Goal: Task Accomplishment & Management: Use online tool/utility

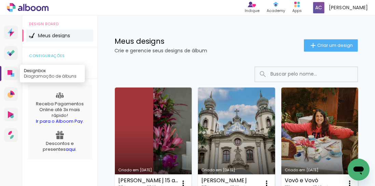
click at [10, 70] on icon at bounding box center [10, 72] width 5 height 5
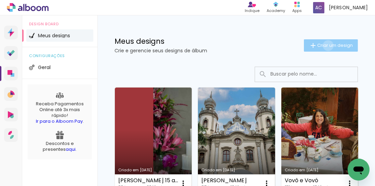
click at [324, 45] on span "Criar um design" at bounding box center [335, 45] width 36 height 4
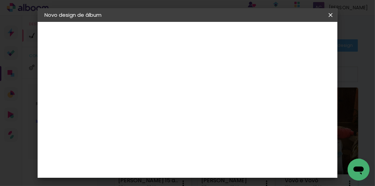
click at [156, 90] on input at bounding box center [156, 91] width 0 height 11
type input "Lais 101"
type paper-input "Lais 101"
click at [0, 0] on slot "Avançar" at bounding box center [0, 0] width 0 height 0
click at [208, 109] on iron-icon at bounding box center [204, 109] width 5 height 5
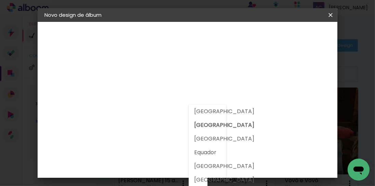
click at [0, 0] on slot "Brasil" at bounding box center [0, 0] width 0 height 0
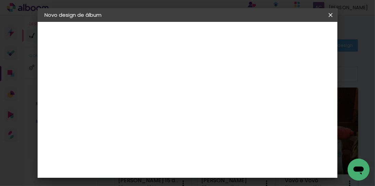
click at [169, 129] on input at bounding box center [173, 130] width 69 height 9
type input "a"
type input "go"
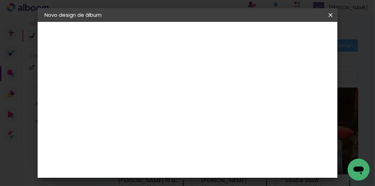
type paper-input "go"
click at [158, 151] on div "Go image" at bounding box center [159, 155] width 17 height 11
click at [156, 152] on div "Go image" at bounding box center [159, 155] width 17 height 11
click at [143, 152] on img at bounding box center [144, 156] width 8 height 8
click at [156, 129] on input "go" at bounding box center [166, 130] width 55 height 9
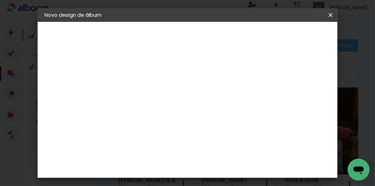
click at [155, 130] on input "go" at bounding box center [166, 130] width 55 height 9
drag, startPoint x: 155, startPoint y: 130, endPoint x: 118, endPoint y: 129, distance: 36.9
click at [118, 22] on quentale-album-spec "Iniciar design Iniciar design" at bounding box center [188, 22] width 300 height 0
click at [157, 153] on div "Go image" at bounding box center [159, 155] width 17 height 11
click at [149, 129] on input "go" at bounding box center [166, 130] width 55 height 9
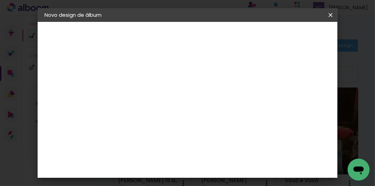
drag, startPoint x: 149, startPoint y: 129, endPoint x: 115, endPoint y: 131, distance: 33.9
click at [115, 22] on quentale-album-spec "Iniciar design Iniciar design" at bounding box center [188, 22] width 300 height 0
click at [152, 128] on input at bounding box center [173, 130] width 69 height 9
type input "go"
type paper-input "go"
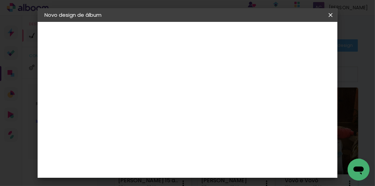
click at [146, 154] on img at bounding box center [144, 156] width 8 height 8
click at [145, 152] on img at bounding box center [144, 156] width 8 height 8
click at [152, 128] on input "go" at bounding box center [166, 130] width 55 height 9
click at [153, 152] on div "Go image" at bounding box center [159, 155] width 17 height 11
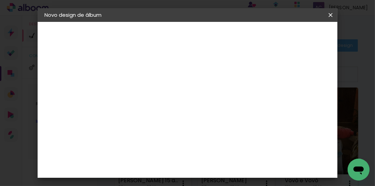
drag, startPoint x: 153, startPoint y: 152, endPoint x: 157, endPoint y: 152, distance: 3.8
click at [154, 152] on div "Go image" at bounding box center [159, 155] width 17 height 11
click at [168, 154] on div "Go image" at bounding box center [159, 155] width 17 height 11
click at [0, 0] on slot "Tamanho Livre" at bounding box center [0, 0] width 0 height 0
click at [217, 104] on iron-icon at bounding box center [212, 104] width 8 height 8
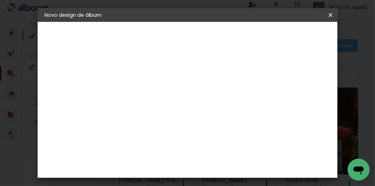
click at [143, 154] on img at bounding box center [144, 156] width 8 height 8
click at [149, 154] on paper-item "Go image" at bounding box center [167, 156] width 60 height 18
click at [137, 141] on div "G" at bounding box center [167, 142] width 60 height 9
click at [155, 152] on div "Go image" at bounding box center [159, 155] width 17 height 11
click at [0, 0] on slot "Tamanho Livre" at bounding box center [0, 0] width 0 height 0
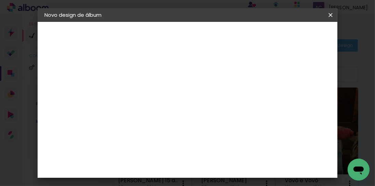
click at [61, 101] on iron-pages "Modelo Escolhendo modelo... Tamanho livre" at bounding box center [81, 100] width 75 height 14
click at [0, 0] on slot "Avançar" at bounding box center [0, 0] width 0 height 0
click at [0, 0] on slot "Voltar" at bounding box center [0, 0] width 0 height 0
click at [167, 133] on input "go" at bounding box center [166, 130] width 55 height 9
type input "g"
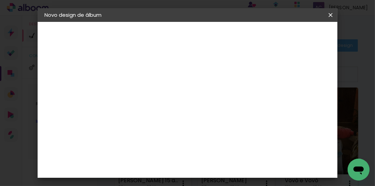
scroll to position [702, 0]
click at [168, 171] on div "Go image" at bounding box center [159, 176] width 17 height 11
click at [0, 0] on slot "Avançar" at bounding box center [0, 0] width 0 height 0
click at [191, 115] on iron-icon at bounding box center [187, 119] width 8 height 8
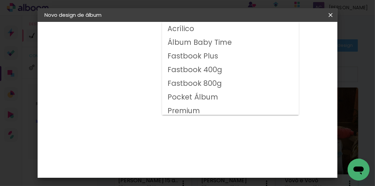
click at [0, 0] on slot "Fastbook 800g" at bounding box center [0, 0] width 0 height 0
type input "Fastbook 800g"
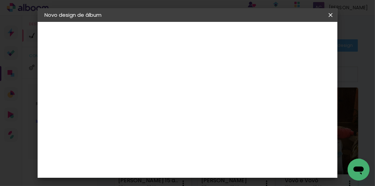
click at [248, 111] on iron-icon at bounding box center [244, 112] width 8 height 8
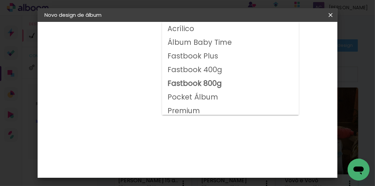
click at [0, 0] on slot "Fastbook 800g" at bounding box center [0, 0] width 0 height 0
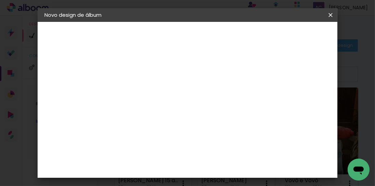
scroll to position [78, 0]
click at [200, 116] on span "30 × 20" at bounding box center [186, 127] width 32 height 22
click at [0, 0] on slot "Avançar" at bounding box center [0, 0] width 0 height 0
click at [193, 75] on div at bounding box center [190, 74] width 6 height 6
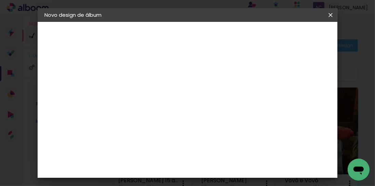
type paper-checkbox "on"
click at [193, 75] on div at bounding box center [190, 74] width 6 height 6
click at [232, 41] on span "Iniciar design" at bounding box center [224, 39] width 16 height 10
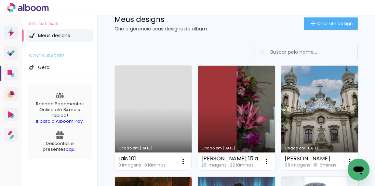
scroll to position [58, 0]
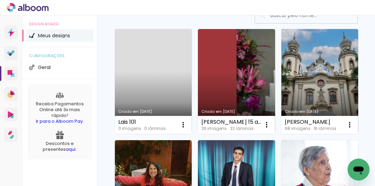
click at [145, 88] on link "Criado em [DATE]" at bounding box center [153, 81] width 77 height 105
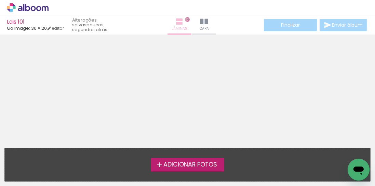
click at [175, 21] on iron-icon at bounding box center [179, 21] width 8 height 8
click at [169, 165] on span "Adicionar Fotos" at bounding box center [190, 165] width 54 height 6
click at [0, 0] on input "file" at bounding box center [0, 0] width 0 height 0
click at [159, 164] on iron-icon at bounding box center [159, 165] width 8 height 8
click at [0, 0] on input "file" at bounding box center [0, 0] width 0 height 0
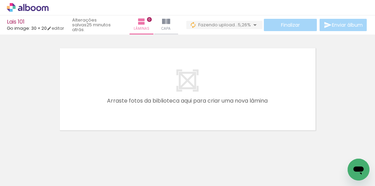
scroll to position [0, 410]
click at [95, 165] on div at bounding box center [79, 163] width 31 height 10
click at [0, 0] on span "Excluir" at bounding box center [0, 0] width 0 height 0
click at [259, 148] on iron-icon at bounding box center [255, 148] width 7 height 7
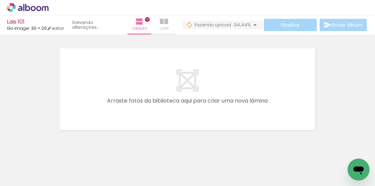
click at [164, 24] on iron-icon at bounding box center [164, 21] width 8 height 8
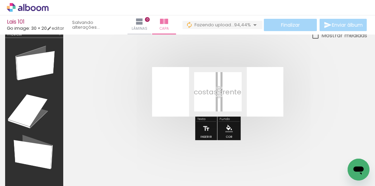
click at [21, 174] on span "Adicionar Fotos" at bounding box center [24, 177] width 20 height 8
click at [0, 0] on input "file" at bounding box center [0, 0] width 0 height 0
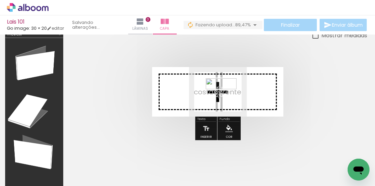
drag, startPoint x: 344, startPoint y: 159, endPoint x: 226, endPoint y: 99, distance: 132.6
click at [226, 99] on quentale-workspace at bounding box center [187, 93] width 375 height 186
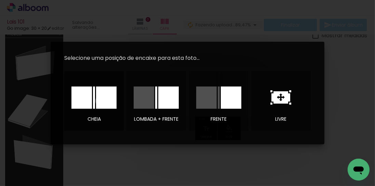
click at [100, 101] on div at bounding box center [106, 97] width 20 height 22
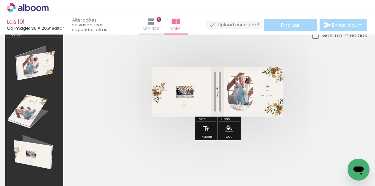
click at [332, 128] on div at bounding box center [217, 92] width 298 height 104
click at [149, 19] on iron-icon at bounding box center [151, 21] width 8 height 8
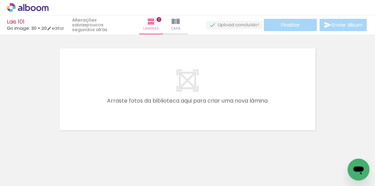
scroll to position [0, 25]
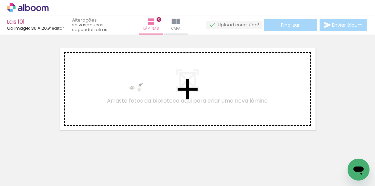
drag, startPoint x: 52, startPoint y: 165, endPoint x: 133, endPoint y: 103, distance: 102.2
click at [133, 103] on quentale-workspace at bounding box center [187, 93] width 375 height 186
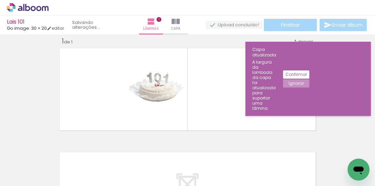
scroll to position [9, 0]
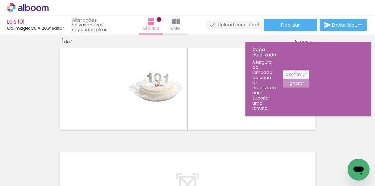
click at [0, 0] on slot "Confirmar" at bounding box center [0, 0] width 0 height 0
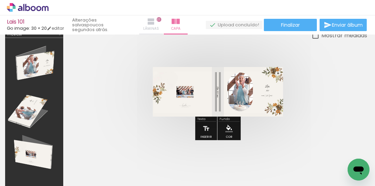
click at [152, 21] on iron-icon at bounding box center [151, 21] width 8 height 8
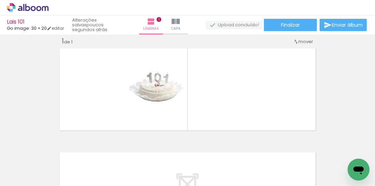
click at [54, 165] on div at bounding box center [44, 162] width 34 height 11
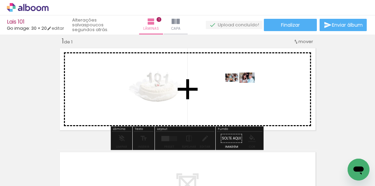
drag, startPoint x: 80, startPoint y: 161, endPoint x: 244, endPoint y: 93, distance: 177.5
click at [244, 93] on quentale-workspace at bounding box center [187, 93] width 375 height 186
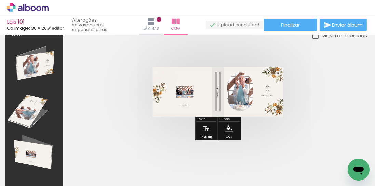
click at [66, 165] on div at bounding box center [81, 163] width 31 height 10
click at [66, 164] on div at bounding box center [81, 163] width 31 height 10
click at [153, 22] on iron-icon at bounding box center [151, 21] width 8 height 8
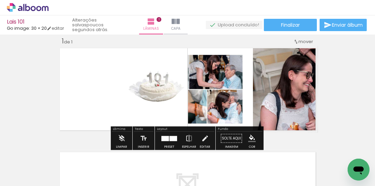
click at [207, 86] on quentale-photo at bounding box center [253, 89] width 130 height 87
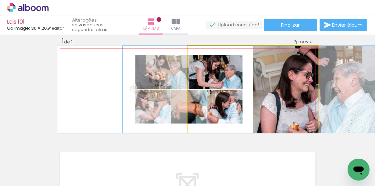
click at [210, 83] on quentale-photo at bounding box center [253, 89] width 130 height 87
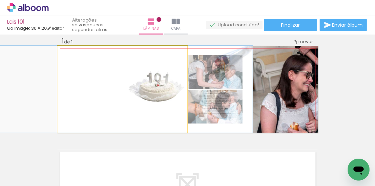
click at [140, 86] on quentale-photo at bounding box center [122, 89] width 130 height 87
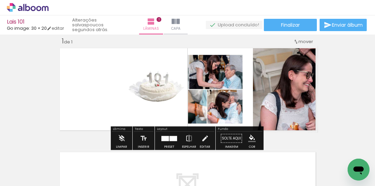
click at [143, 86] on quentale-photo at bounding box center [122, 89] width 130 height 87
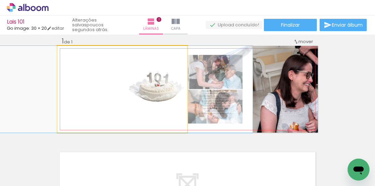
click at [141, 86] on quentale-photo at bounding box center [122, 89] width 130 height 87
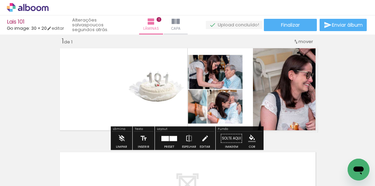
click at [263, 91] on quentale-photo at bounding box center [253, 89] width 130 height 87
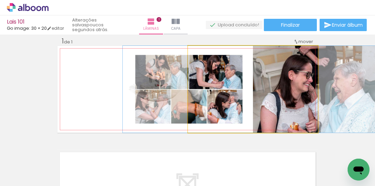
click at [215, 89] on quentale-photo at bounding box center [253, 89] width 130 height 87
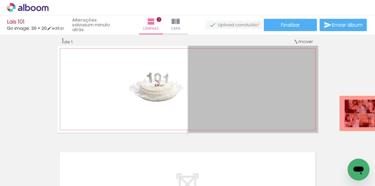
drag, startPoint x: 223, startPoint y: 79, endPoint x: 361, endPoint y: 110, distance: 141.8
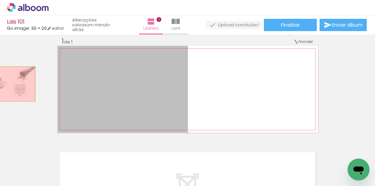
drag, startPoint x: 150, startPoint y: 89, endPoint x: 8, endPoint y: 84, distance: 142.2
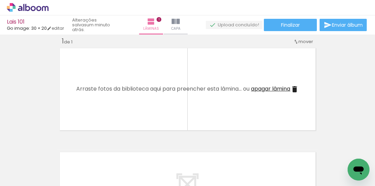
click at [66, 167] on div at bounding box center [81, 163] width 31 height 10
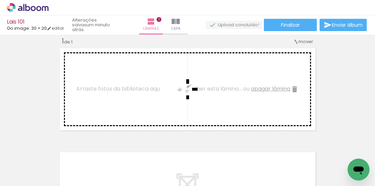
drag, startPoint x: 54, startPoint y: 166, endPoint x: 181, endPoint y: 105, distance: 141.1
click at [181, 105] on quentale-workspace at bounding box center [187, 93] width 375 height 186
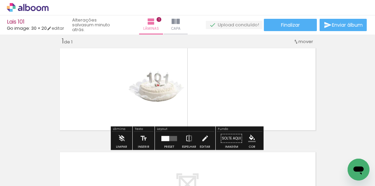
click at [161, 138] on div at bounding box center [165, 138] width 8 height 5
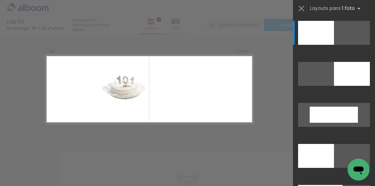
click at [157, 64] on quentale-layouter at bounding box center [149, 88] width 208 height 69
click at [146, 57] on quentale-photo at bounding box center [97, 88] width 104 height 69
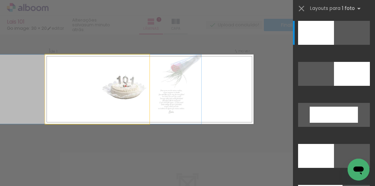
click at [146, 57] on quentale-photo at bounding box center [97, 88] width 104 height 69
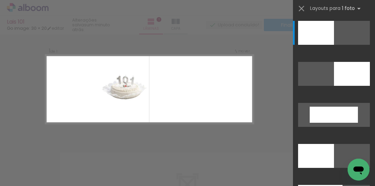
click at [129, 90] on quentale-photo at bounding box center [97, 88] width 104 height 69
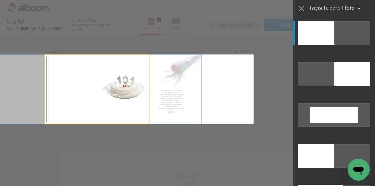
click at [119, 92] on quentale-photo at bounding box center [97, 88] width 104 height 69
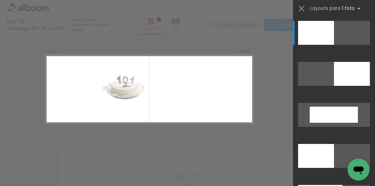
click at [56, 160] on div at bounding box center [44, 162] width 34 height 11
click at [144, 109] on quentale-photo at bounding box center [97, 88] width 104 height 69
click at [126, 112] on quentale-photo at bounding box center [97, 88] width 104 height 69
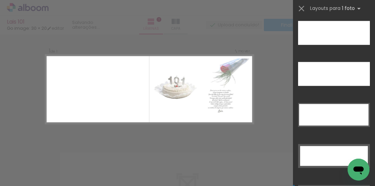
scroll to position [2029, 0]
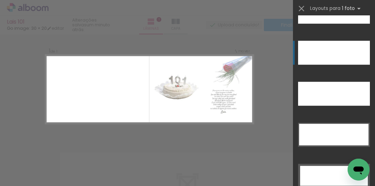
click at [345, 24] on div at bounding box center [334, 12] width 72 height 24
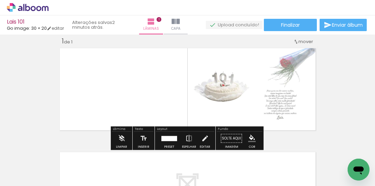
scroll to position [28, 0]
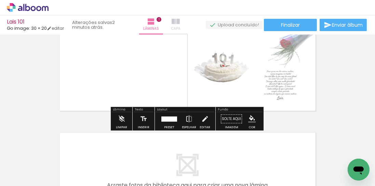
click at [177, 20] on iron-icon at bounding box center [175, 21] width 8 height 8
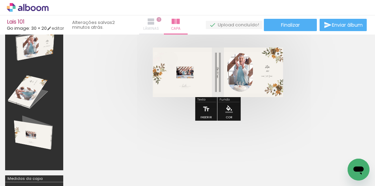
click at [151, 22] on iron-icon at bounding box center [151, 21] width 8 height 8
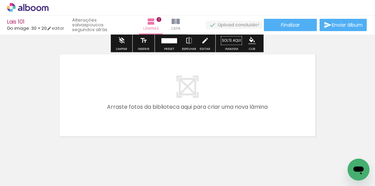
scroll to position [125, 0]
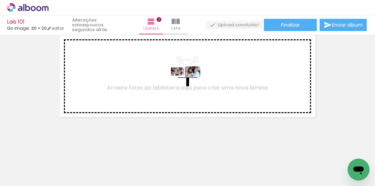
drag, startPoint x: 80, startPoint y: 164, endPoint x: 190, endPoint y: 87, distance: 134.5
click at [190, 87] on quentale-workspace at bounding box center [187, 93] width 375 height 186
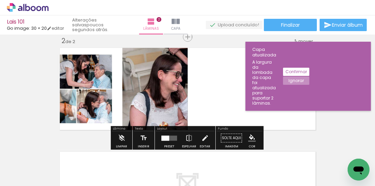
scroll to position [112, 0]
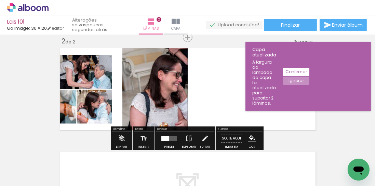
click at [0, 0] on slot "Confirmar" at bounding box center [0, 0] width 0 height 0
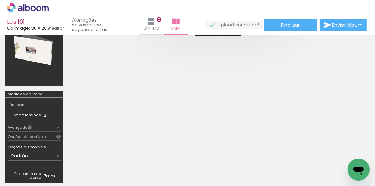
click at [82, 164] on div at bounding box center [82, 162] width 34 height 11
click at [172, 112] on quentale-cover-editor at bounding box center [217, 57] width 298 height 261
click at [76, 165] on div at bounding box center [82, 162] width 34 height 11
click at [99, 91] on quentale-cover-editor at bounding box center [217, 57] width 298 height 261
click at [149, 20] on iron-icon at bounding box center [151, 21] width 8 height 8
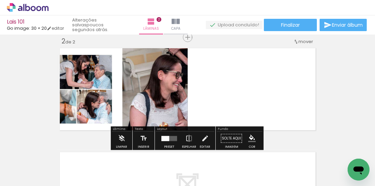
click at [80, 163] on div at bounding box center [82, 162] width 34 height 11
click at [66, 163] on div at bounding box center [81, 163] width 31 height 10
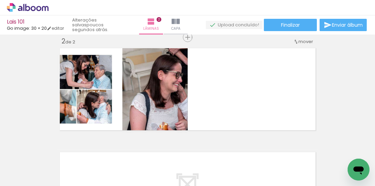
click at [66, 163] on div at bounding box center [81, 163] width 31 height 10
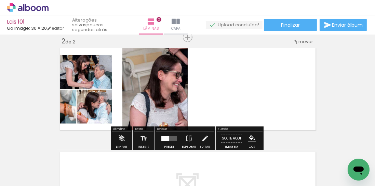
click at [109, 87] on quentale-photo at bounding box center [122, 89] width 130 height 87
click at [236, 61] on quentale-layouter at bounding box center [187, 89] width 260 height 87
click at [167, 137] on div at bounding box center [165, 138] width 8 height 5
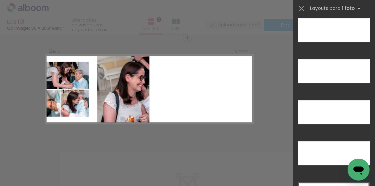
scroll to position [1924, 0]
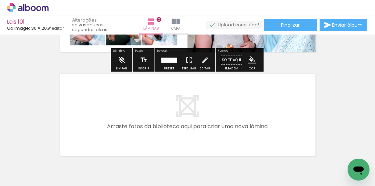
scroll to position [210, 0]
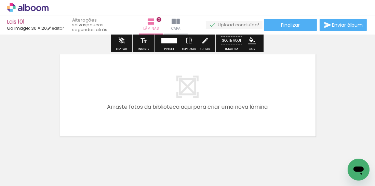
click at [170, 83] on quentale-layouter at bounding box center [187, 95] width 260 height 87
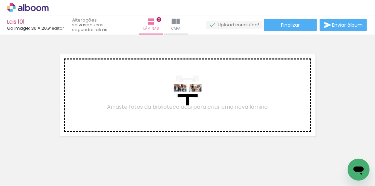
drag, startPoint x: 121, startPoint y: 163, endPoint x: 193, endPoint y: 103, distance: 93.6
click at [193, 103] on quentale-workspace at bounding box center [187, 93] width 375 height 186
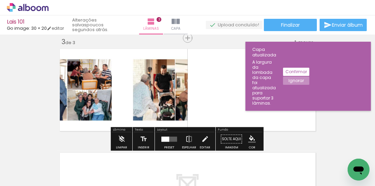
scroll to position [216, 0]
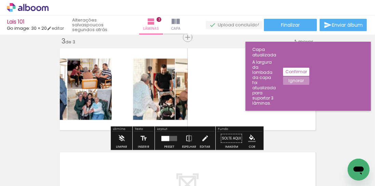
click at [167, 138] on div at bounding box center [165, 138] width 8 height 5
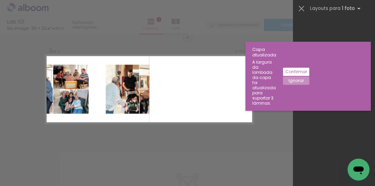
scroll to position [0, 0]
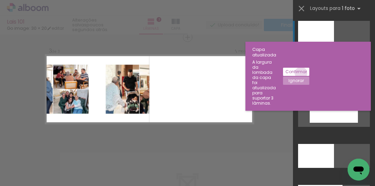
click at [0, 0] on slot "Confirmar" at bounding box center [0, 0] width 0 height 0
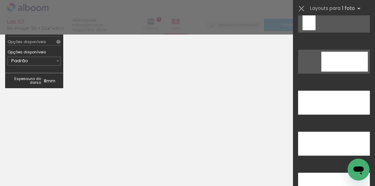
scroll to position [1892, 0]
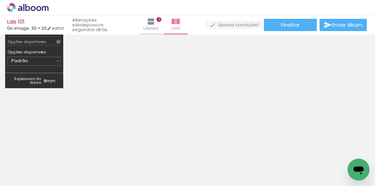
click at [97, 163] on div at bounding box center [81, 163] width 31 height 10
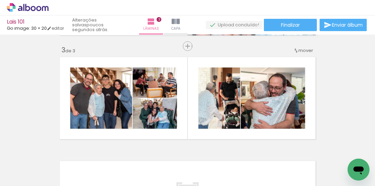
scroll to position [216, 0]
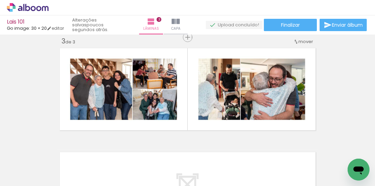
click at [84, 163] on div at bounding box center [82, 162] width 34 height 11
click at [97, 165] on div at bounding box center [81, 163] width 31 height 10
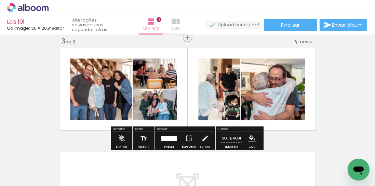
click at [177, 22] on iron-icon at bounding box center [175, 21] width 8 height 8
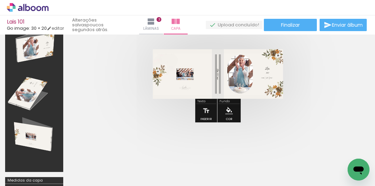
scroll to position [19, 0]
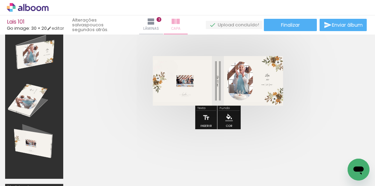
click at [175, 22] on iron-icon at bounding box center [175, 21] width 8 height 8
click at [212, 77] on quentale-photo at bounding box center [218, 81] width 130 height 50
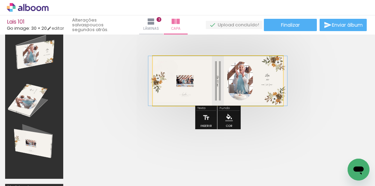
click at [210, 86] on quentale-photo at bounding box center [218, 81] width 130 height 50
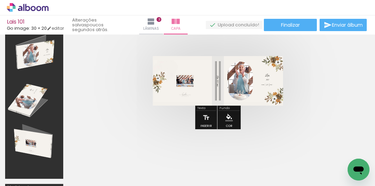
click at [193, 86] on quentale-photo at bounding box center [218, 81] width 130 height 50
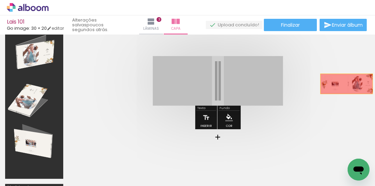
drag, startPoint x: 185, startPoint y: 83, endPoint x: 346, endPoint y: 83, distance: 161.2
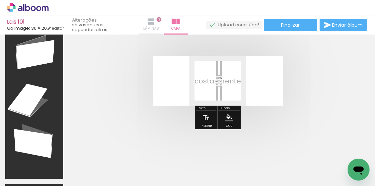
click at [155, 22] on iron-icon at bounding box center [151, 21] width 8 height 8
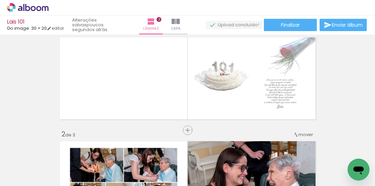
click at [66, 164] on div at bounding box center [81, 163] width 31 height 10
click at [72, 166] on div at bounding box center [82, 162] width 34 height 11
click at [92, 163] on div at bounding box center [82, 162] width 34 height 11
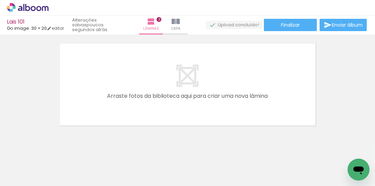
scroll to position [332, 0]
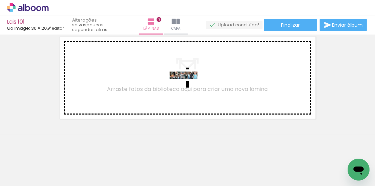
drag, startPoint x: 155, startPoint y: 163, endPoint x: 189, endPoint y: 90, distance: 80.1
click at [189, 90] on quentale-workspace at bounding box center [187, 93] width 375 height 186
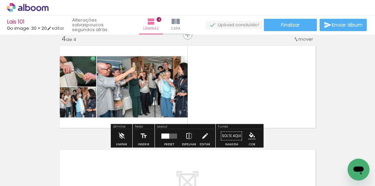
scroll to position [320, 0]
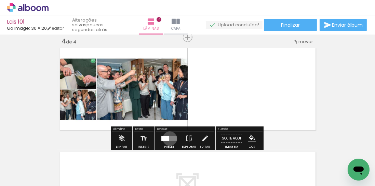
click at [168, 138] on quentale-layouter at bounding box center [169, 138] width 16 height 5
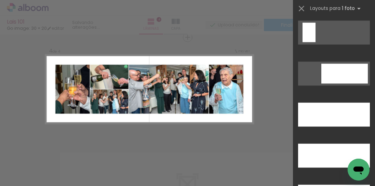
scroll to position [1971, 0]
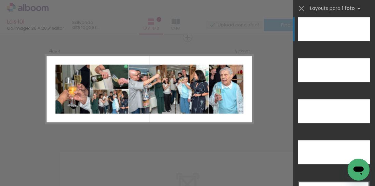
click at [339, 99] on div at bounding box center [334, 111] width 72 height 24
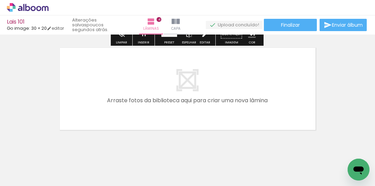
scroll to position [417, 0]
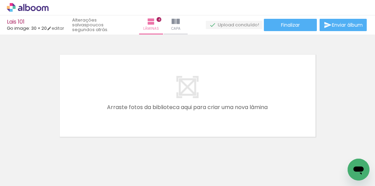
click at [97, 163] on div at bounding box center [81, 163] width 31 height 10
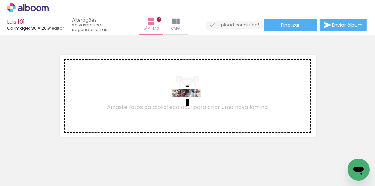
drag, startPoint x: 195, startPoint y: 164, endPoint x: 191, endPoint y: 108, distance: 55.8
click at [191, 108] on quentale-workspace at bounding box center [187, 93] width 375 height 186
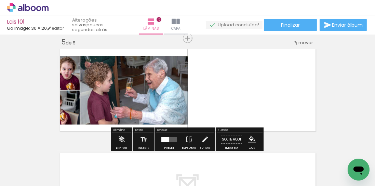
scroll to position [424, 0]
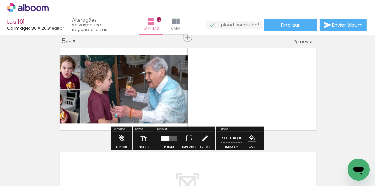
click at [168, 137] on quentale-layouter at bounding box center [169, 138] width 16 height 5
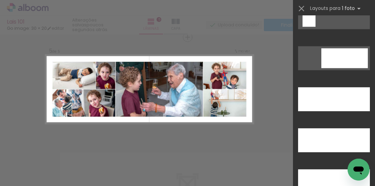
scroll to position [1893, 0]
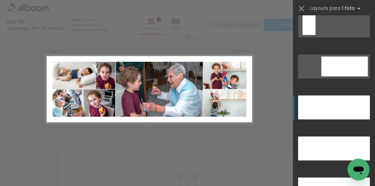
click at [336, 177] on div at bounding box center [334, 189] width 72 height 24
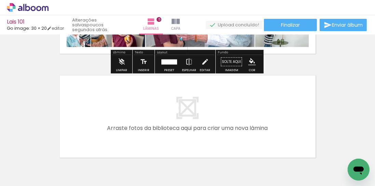
scroll to position [521, 0]
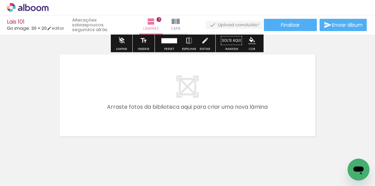
click at [186, 89] on quentale-layouter at bounding box center [187, 95] width 260 height 87
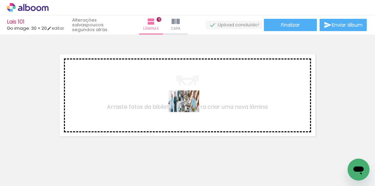
drag, startPoint x: 232, startPoint y: 163, endPoint x: 189, endPoint y: 106, distance: 71.4
click at [189, 106] on quentale-workspace at bounding box center [187, 93] width 375 height 186
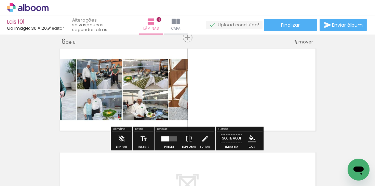
scroll to position [528, 0]
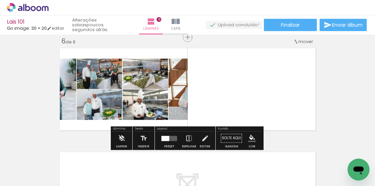
click at [169, 140] on quentale-layouter at bounding box center [169, 138] width 16 height 5
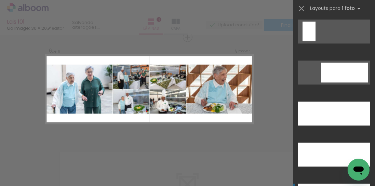
scroll to position [1912, 0]
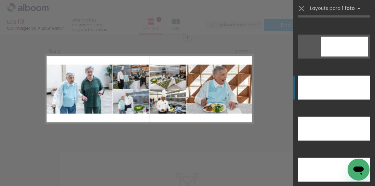
click at [339, 116] on div at bounding box center [334, 128] width 72 height 24
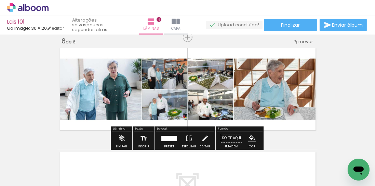
click at [97, 167] on div at bounding box center [81, 163] width 31 height 10
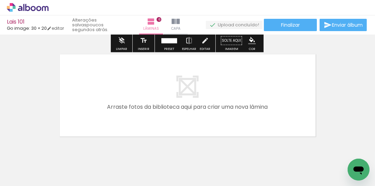
scroll to position [644, 0]
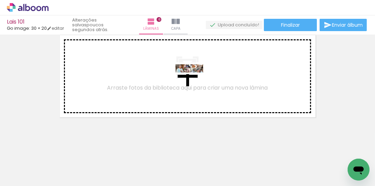
drag, startPoint x: 272, startPoint y: 163, endPoint x: 194, endPoint y: 84, distance: 111.1
click at [194, 84] on quentale-workspace at bounding box center [187, 93] width 375 height 186
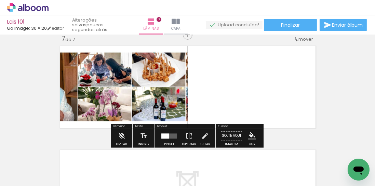
scroll to position [631, 0]
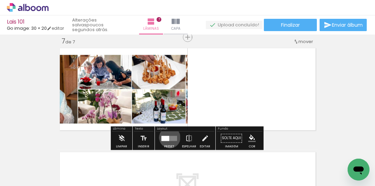
click at [168, 137] on quentale-layouter at bounding box center [169, 138] width 16 height 5
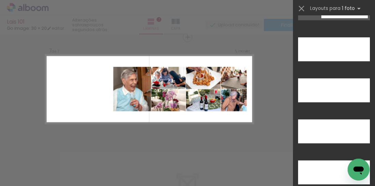
scroll to position [1951, 0]
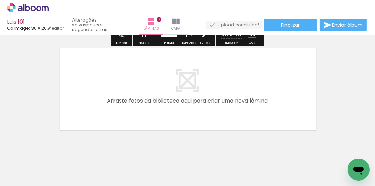
scroll to position [748, 0]
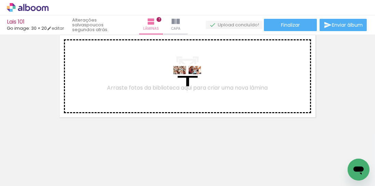
drag, startPoint x: 311, startPoint y: 162, endPoint x: 192, endPoint y: 85, distance: 140.9
click at [192, 85] on quentale-workspace at bounding box center [187, 93] width 375 height 186
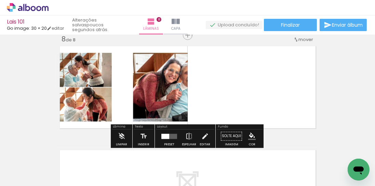
scroll to position [735, 0]
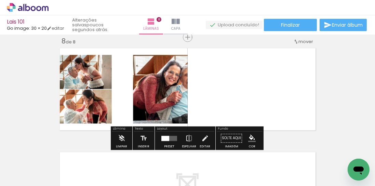
click at [170, 136] on quentale-layouter at bounding box center [169, 138] width 16 height 5
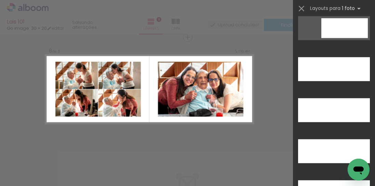
scroll to position [1932, 0]
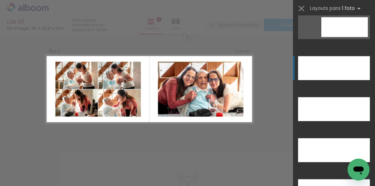
click at [340, 138] on div at bounding box center [334, 150] width 72 height 24
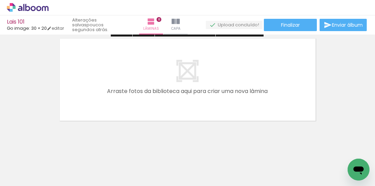
scroll to position [852, 0]
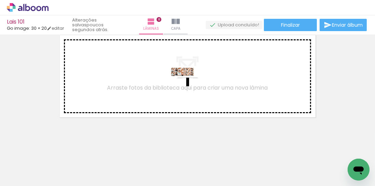
drag, startPoint x: 342, startPoint y: 162, endPoint x: 187, endPoint y: 87, distance: 171.2
click at [187, 87] on quentale-workspace at bounding box center [187, 93] width 375 height 186
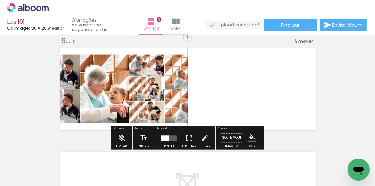
scroll to position [839, 0]
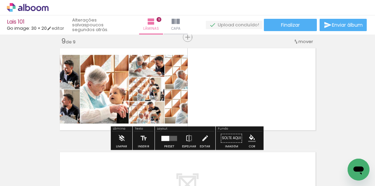
click at [170, 138] on quentale-layouter at bounding box center [169, 138] width 16 height 5
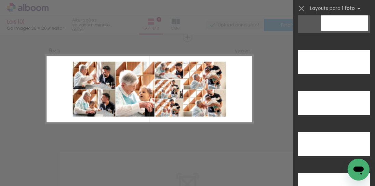
scroll to position [1932, 0]
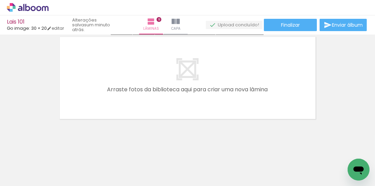
scroll to position [956, 0]
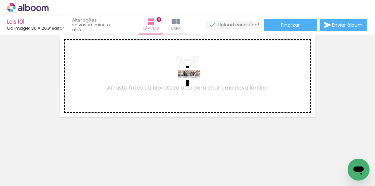
drag, startPoint x: 147, startPoint y: 163, endPoint x: 194, endPoint y: 89, distance: 88.2
click at [194, 89] on quentale-workspace at bounding box center [187, 93] width 375 height 186
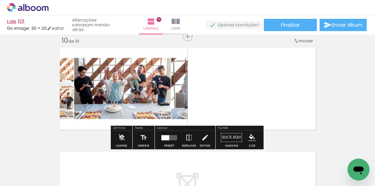
scroll to position [943, 0]
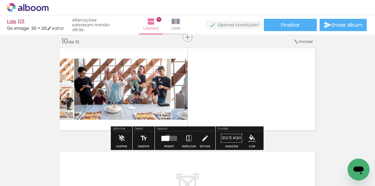
click at [166, 136] on div at bounding box center [165, 138] width 8 height 5
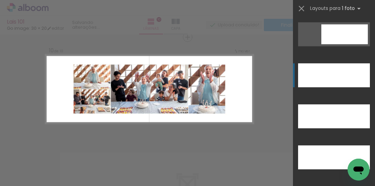
scroll to position [1932, 0]
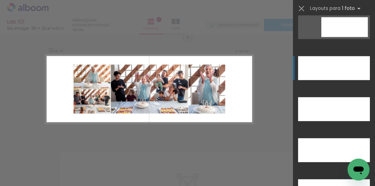
click at [339, 97] on div at bounding box center [334, 109] width 72 height 24
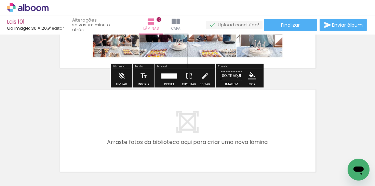
scroll to position [1021, 0]
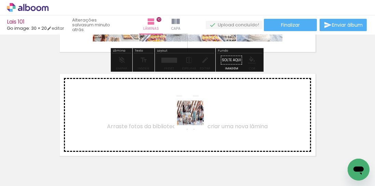
drag, startPoint x: 186, startPoint y: 164, endPoint x: 195, endPoint y: 118, distance: 46.7
click at [195, 118] on quentale-workspace at bounding box center [187, 93] width 375 height 186
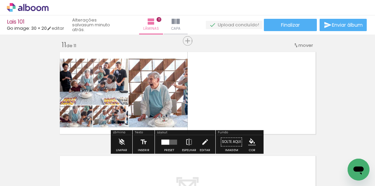
scroll to position [1047, 0]
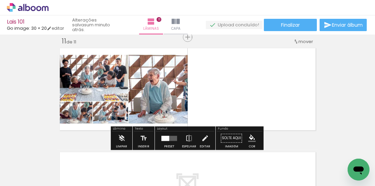
click at [165, 137] on div at bounding box center [165, 138] width 8 height 5
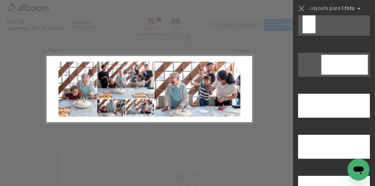
scroll to position [1893, 0]
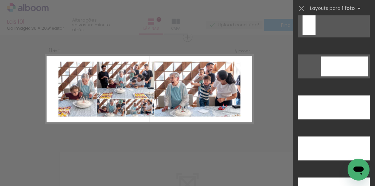
click at [334, 136] on div at bounding box center [334, 148] width 72 height 24
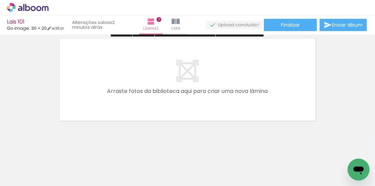
scroll to position [1164, 0]
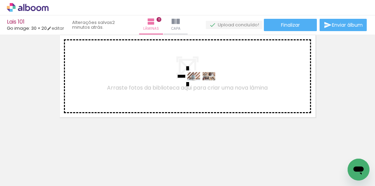
drag, startPoint x: 220, startPoint y: 162, endPoint x: 206, endPoint y: 92, distance: 72.1
click at [206, 92] on quentale-workspace at bounding box center [187, 93] width 375 height 186
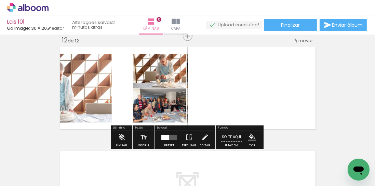
scroll to position [1151, 0]
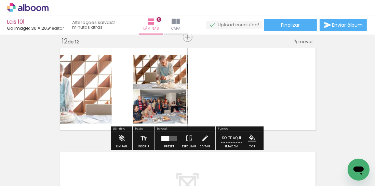
click at [167, 137] on div at bounding box center [165, 138] width 8 height 5
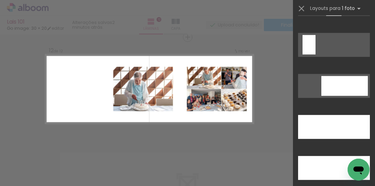
scroll to position [1932, 0]
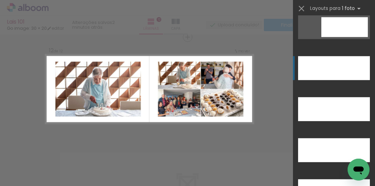
click at [346, 138] on div at bounding box center [334, 150] width 72 height 24
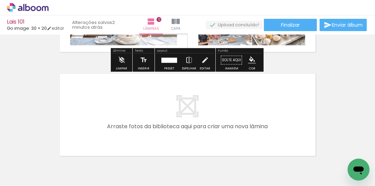
scroll to position [1267, 0]
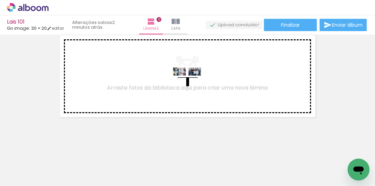
drag, startPoint x: 264, startPoint y: 164, endPoint x: 192, endPoint y: 87, distance: 105.6
click at [192, 87] on quentale-workspace at bounding box center [187, 93] width 375 height 186
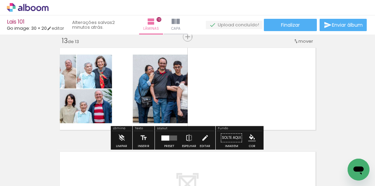
scroll to position [1254, 0]
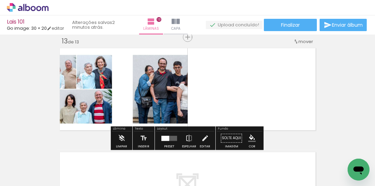
click at [164, 139] on div at bounding box center [165, 138] width 8 height 5
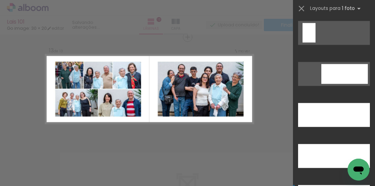
scroll to position [1893, 0]
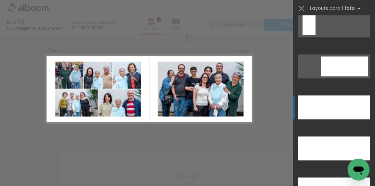
click at [334, 177] on div at bounding box center [334, 189] width 72 height 24
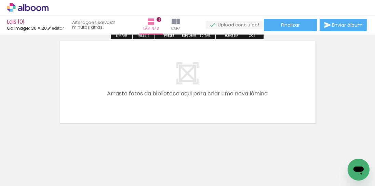
scroll to position [1371, 0]
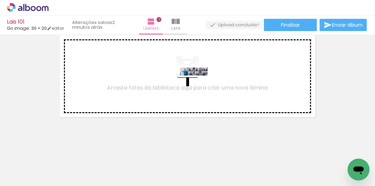
drag, startPoint x: 291, startPoint y: 162, endPoint x: 199, endPoint y: 87, distance: 118.7
click at [199, 87] on quentale-workspace at bounding box center [187, 93] width 375 height 186
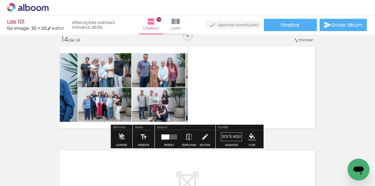
scroll to position [1358, 0]
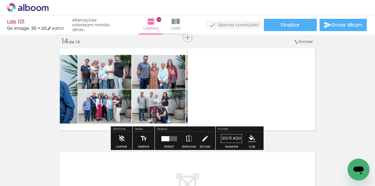
click at [167, 136] on div at bounding box center [165, 138] width 8 height 5
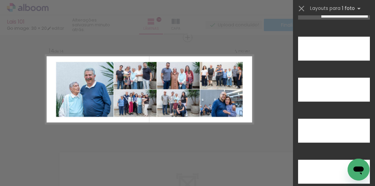
scroll to position [1893, 0]
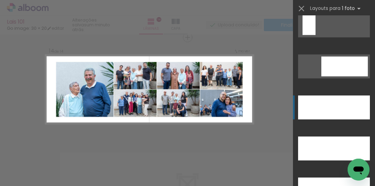
click at [330, 136] on div at bounding box center [334, 148] width 72 height 24
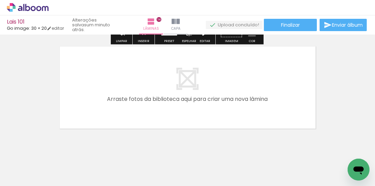
scroll to position [1475, 0]
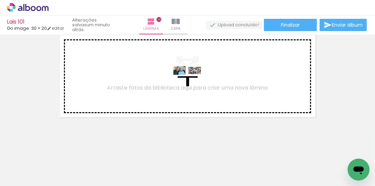
drag, startPoint x: 334, startPoint y: 163, endPoint x: 192, endPoint y: 86, distance: 161.5
click at [192, 86] on quentale-workspace at bounding box center [187, 93] width 375 height 186
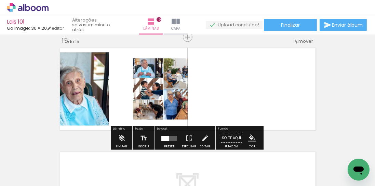
scroll to position [1462, 0]
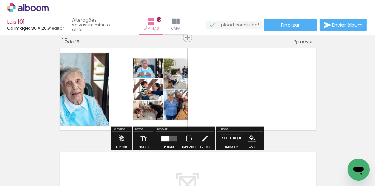
click at [167, 136] on div at bounding box center [165, 138] width 8 height 5
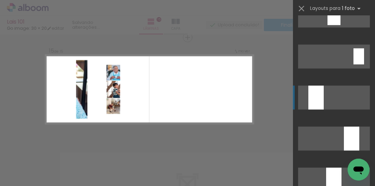
scroll to position [1719, 0]
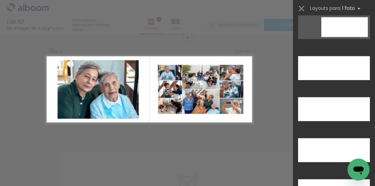
scroll to position [0, 269]
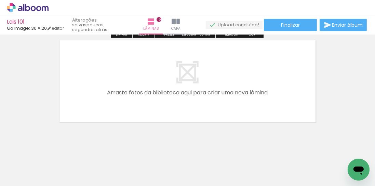
scroll to position [1579, 0]
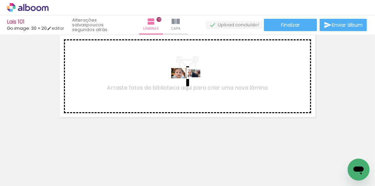
drag, startPoint x: 275, startPoint y: 166, endPoint x: 192, endPoint y: 88, distance: 113.8
click at [192, 88] on quentale-workspace at bounding box center [187, 93] width 375 height 186
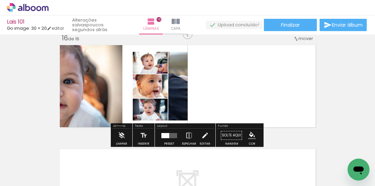
scroll to position [1566, 0]
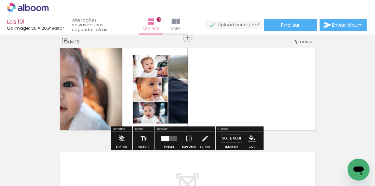
click at [165, 138] on div at bounding box center [165, 138] width 8 height 5
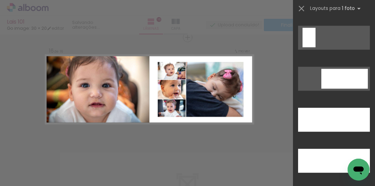
scroll to position [1932, 0]
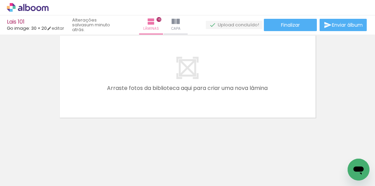
scroll to position [1683, 0]
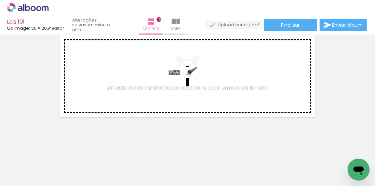
drag, startPoint x: 321, startPoint y: 163, endPoint x: 187, endPoint y: 88, distance: 154.0
click at [187, 88] on quentale-workspace at bounding box center [187, 93] width 375 height 186
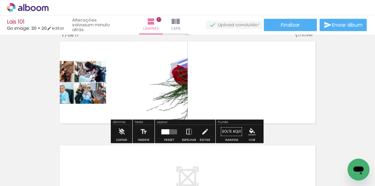
scroll to position [1670, 0]
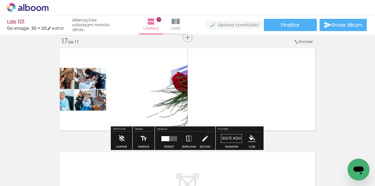
click at [167, 137] on quentale-layouter at bounding box center [169, 138] width 16 height 5
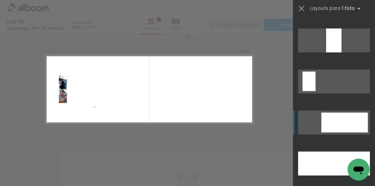
scroll to position [1873, 0]
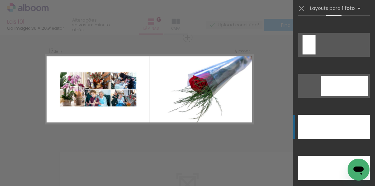
click at [324, 156] on div at bounding box center [334, 168] width 72 height 24
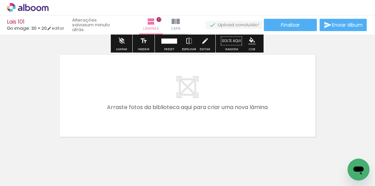
scroll to position [1767, 0]
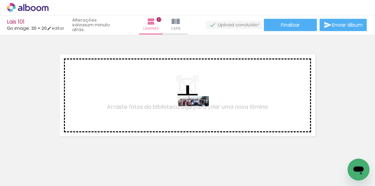
drag, startPoint x: 345, startPoint y: 166, endPoint x: 198, endPoint y: 116, distance: 154.5
click at [198, 116] on quentale-workspace at bounding box center [187, 93] width 375 height 186
type input "JPG"
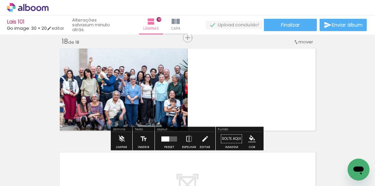
scroll to position [1773, 0]
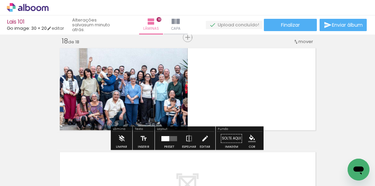
click at [167, 138] on div at bounding box center [165, 138] width 8 height 5
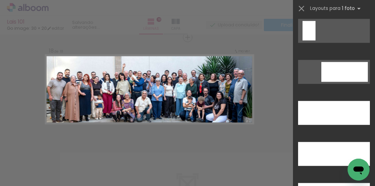
scroll to position [1932, 0]
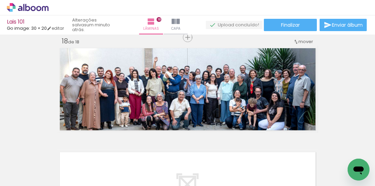
scroll to position [0, 410]
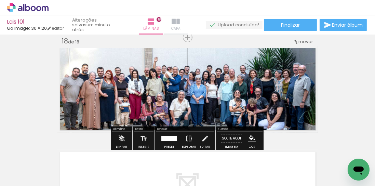
click at [173, 22] on iron-icon at bounding box center [175, 21] width 8 height 8
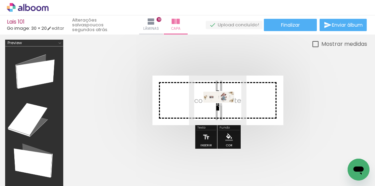
drag, startPoint x: 337, startPoint y: 162, endPoint x: 224, endPoint y: 112, distance: 123.7
click at [224, 112] on quentale-workspace at bounding box center [187, 93] width 375 height 186
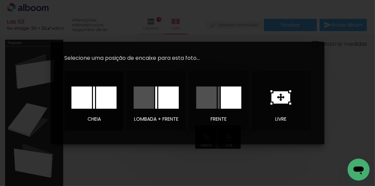
click at [88, 97] on div at bounding box center [81, 97] width 20 height 22
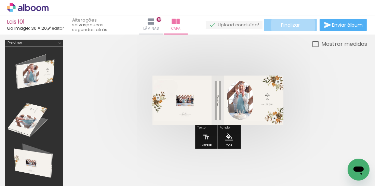
click at [290, 25] on span "Finalizar" at bounding box center [290, 25] width 19 height 5
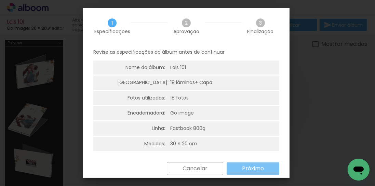
click at [0, 0] on slot "Próximo" at bounding box center [0, 0] width 0 height 0
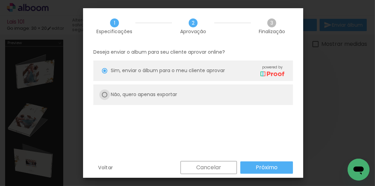
click at [106, 73] on div at bounding box center [104, 70] width 5 height 5
type paper-radio-button "on"
click at [0, 0] on slot "Próximo" at bounding box center [0, 0] width 0 height 0
type input "Alta, 300 DPI"
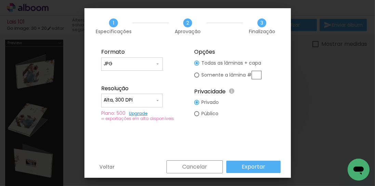
click at [158, 63] on iron-icon at bounding box center [157, 63] width 5 height 5
click at [158, 63] on paper-item "JPG" at bounding box center [131, 63] width 61 height 14
click at [0, 0] on slot "Exportar" at bounding box center [0, 0] width 0 height 0
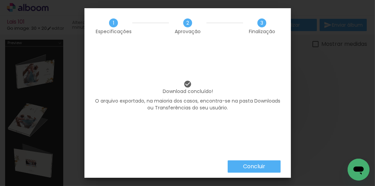
click at [0, 0] on slot "Concluir" at bounding box center [0, 0] width 0 height 0
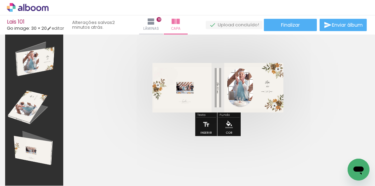
scroll to position [19, 0]
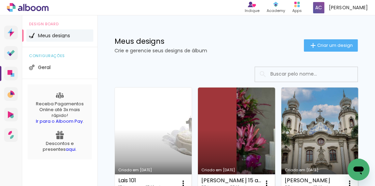
click at [161, 132] on link "Criado em [DATE]" at bounding box center [153, 139] width 77 height 105
click at [146, 128] on link "Criado em [DATE]" at bounding box center [153, 139] width 77 height 105
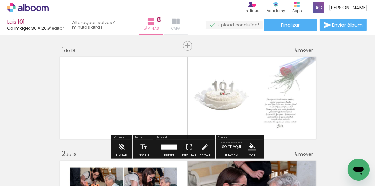
click at [176, 21] on iron-icon at bounding box center [175, 21] width 8 height 8
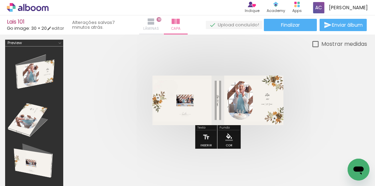
click at [151, 20] on iron-icon at bounding box center [151, 21] width 8 height 8
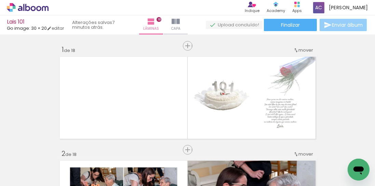
click at [348, 23] on span "Enviar álbum" at bounding box center [347, 25] width 31 height 5
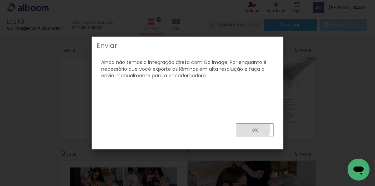
click at [251, 129] on paper-button "ok" at bounding box center [255, 129] width 38 height 13
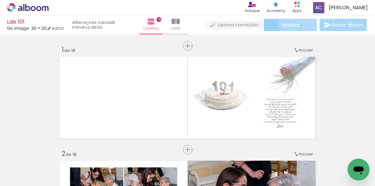
click at [296, 24] on span "Finalizar" at bounding box center [290, 25] width 19 height 5
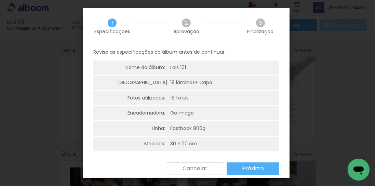
click at [0, 0] on slot "Próximo" at bounding box center [0, 0] width 0 height 0
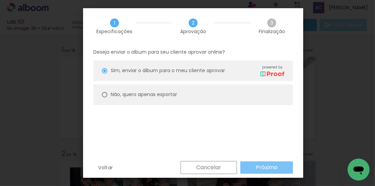
click at [0, 0] on slot "Próximo" at bounding box center [0, 0] width 0 height 0
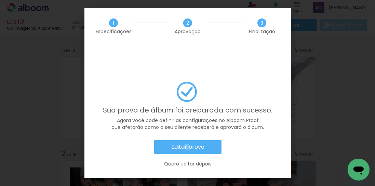
click at [0, 0] on slot "Editar prova" at bounding box center [0, 0] width 0 height 0
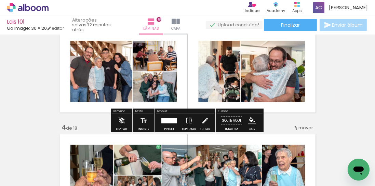
scroll to position [214, 0]
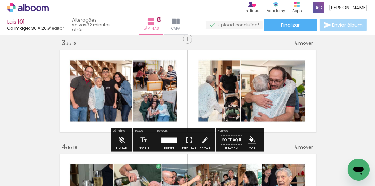
click at [213, 89] on quentale-photo at bounding box center [187, 90] width 260 height 87
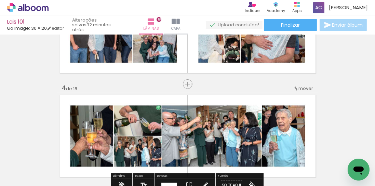
scroll to position [332, 0]
